Goal: Task Accomplishment & Management: Complete application form

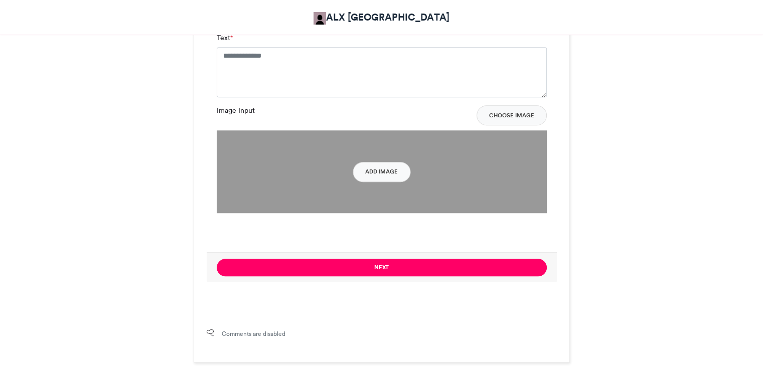
scroll to position [646, 0]
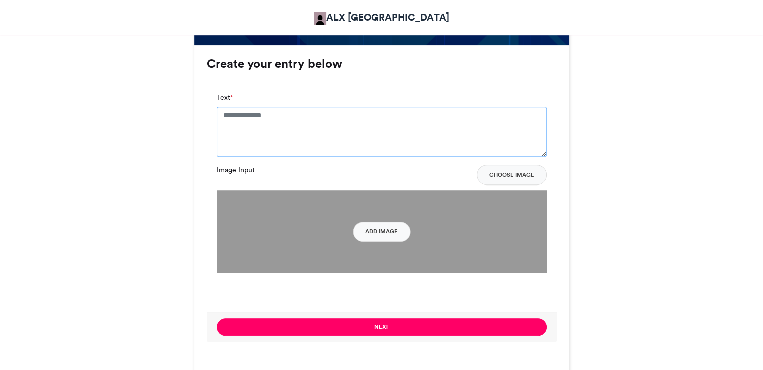
click at [246, 122] on textarea "Text *" at bounding box center [382, 132] width 330 height 50
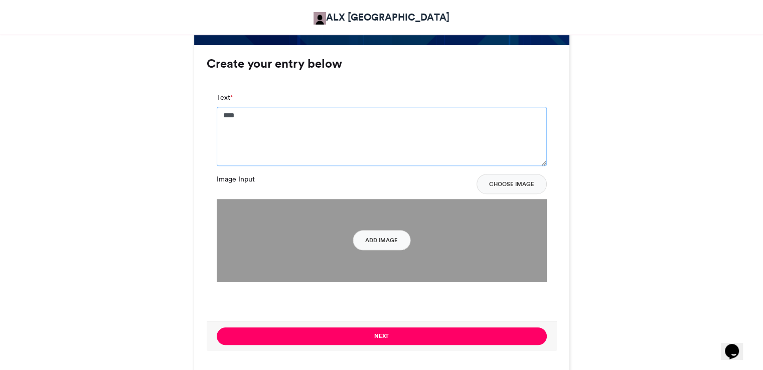
scroll to position [0, 0]
type textarea "*"
type textarea "**********"
click at [385, 239] on button "Add Image" at bounding box center [382, 240] width 58 height 20
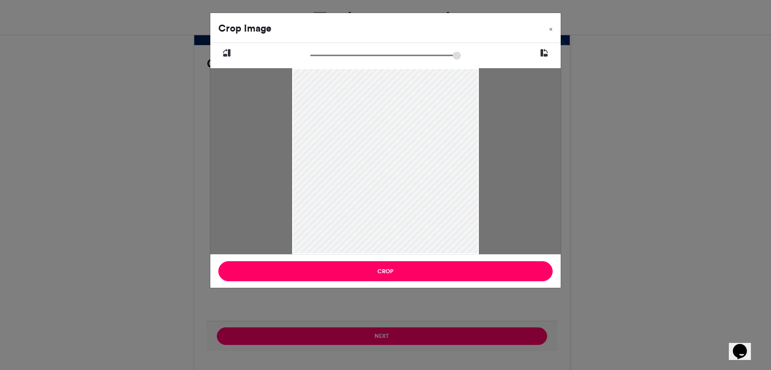
drag, startPoint x: 403, startPoint y: 185, endPoint x: 402, endPoint y: 155, distance: 30.1
click at [402, 155] on div at bounding box center [385, 161] width 186 height 186
click at [491, 308] on div "Crop Image × Crop" at bounding box center [385, 185] width 771 height 370
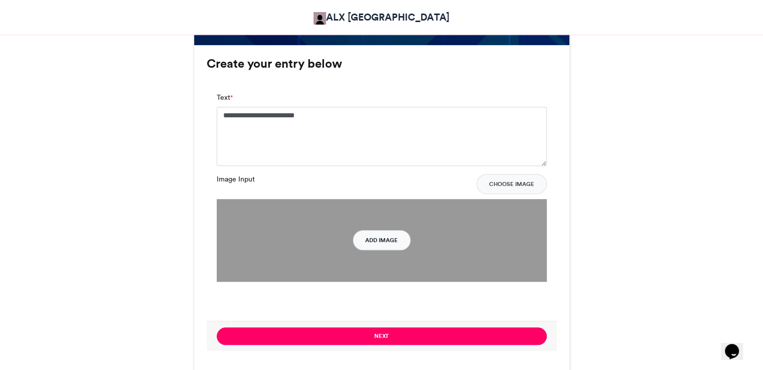
click at [389, 238] on button "Add Image" at bounding box center [382, 240] width 58 height 20
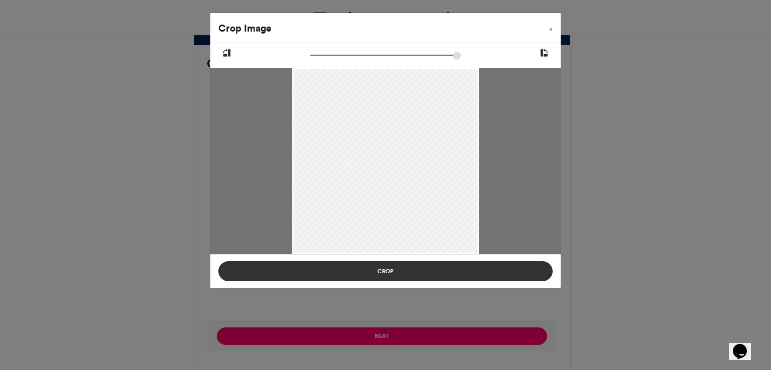
click at [386, 278] on button "Crop" at bounding box center [385, 271] width 334 height 20
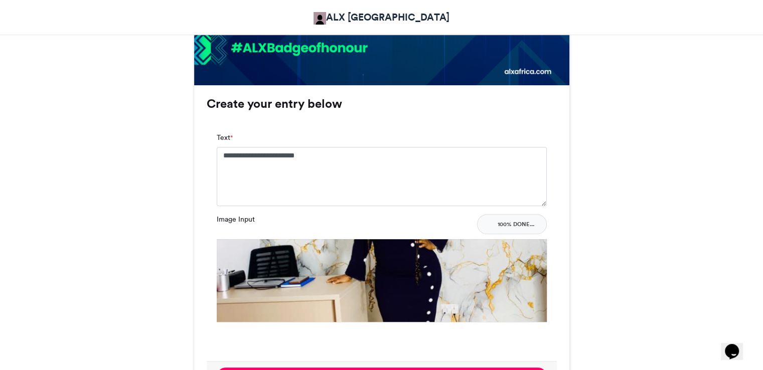
scroll to position [592, 0]
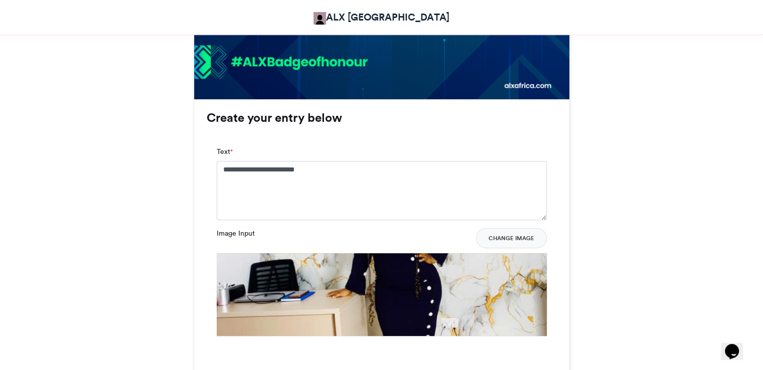
click at [521, 235] on button "Change Image" at bounding box center [511, 238] width 71 height 20
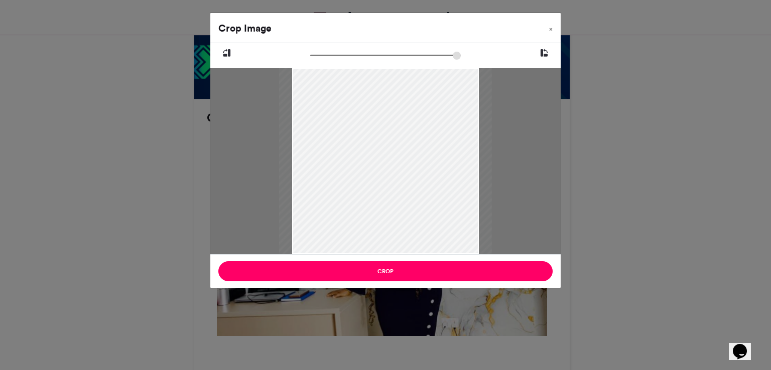
type input "******"
drag, startPoint x: 313, startPoint y: 55, endPoint x: 306, endPoint y: 62, distance: 10.6
click at [310, 60] on input "zoom" at bounding box center [385, 56] width 150 height 10
click at [546, 50] on icon at bounding box center [543, 53] width 9 height 13
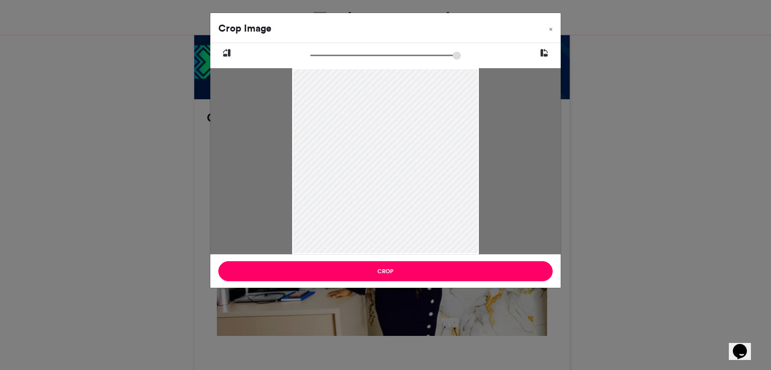
click at [546, 50] on icon at bounding box center [543, 53] width 9 height 13
click at [580, 224] on div "Crop Image × Crop" at bounding box center [385, 185] width 771 height 370
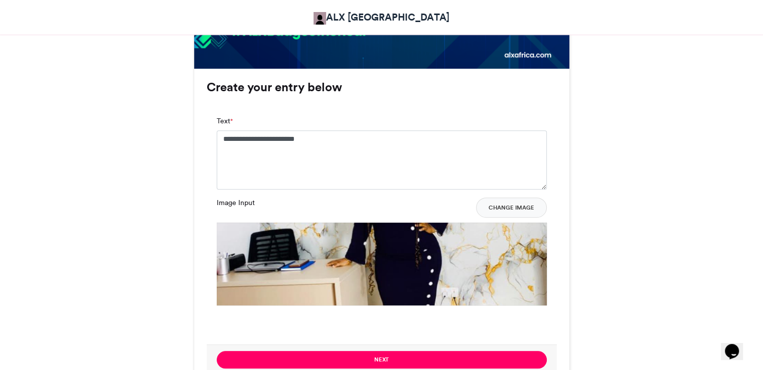
scroll to position [623, 0]
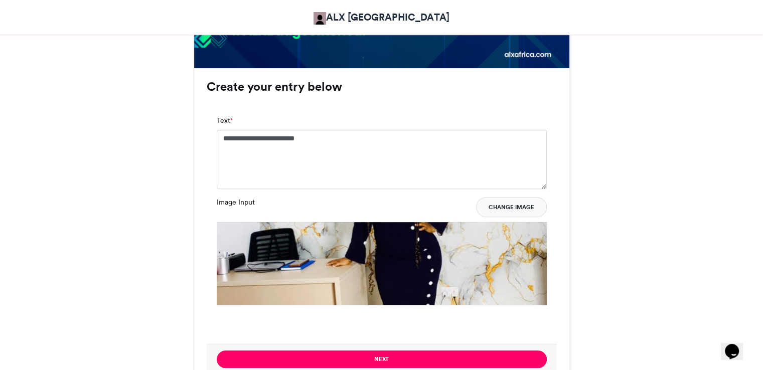
click at [522, 205] on button "Change Image" at bounding box center [511, 207] width 71 height 20
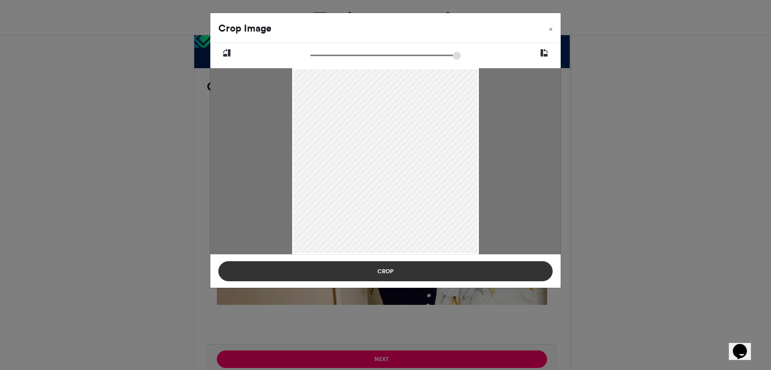
click at [492, 275] on button "Crop" at bounding box center [385, 271] width 334 height 20
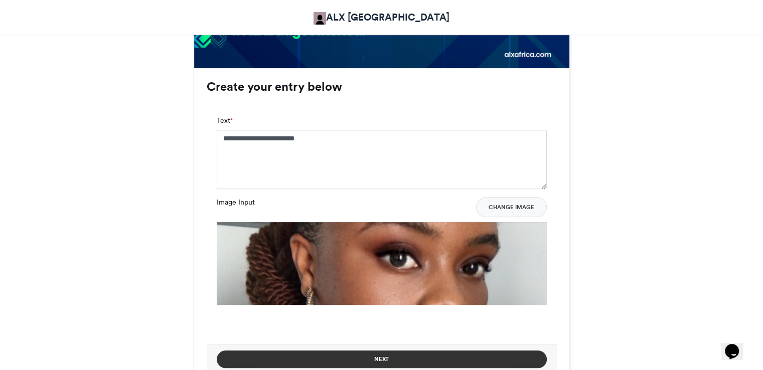
click at [476, 356] on button "Next" at bounding box center [382, 360] width 330 height 18
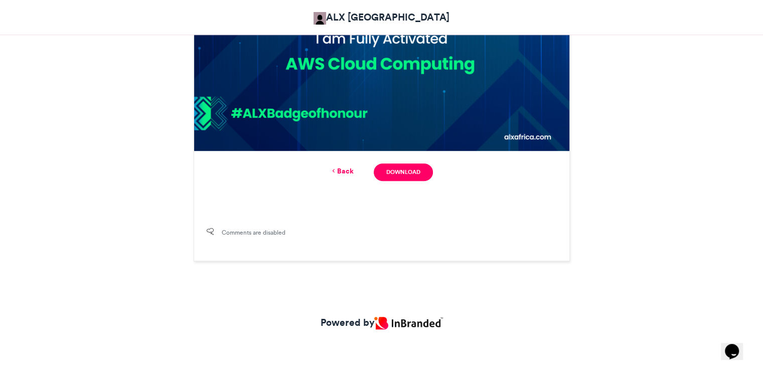
scroll to position [540, 0]
click at [407, 169] on link "Download" at bounding box center [403, 173] width 59 height 18
